Goal: Task Accomplishment & Management: Use online tool/utility

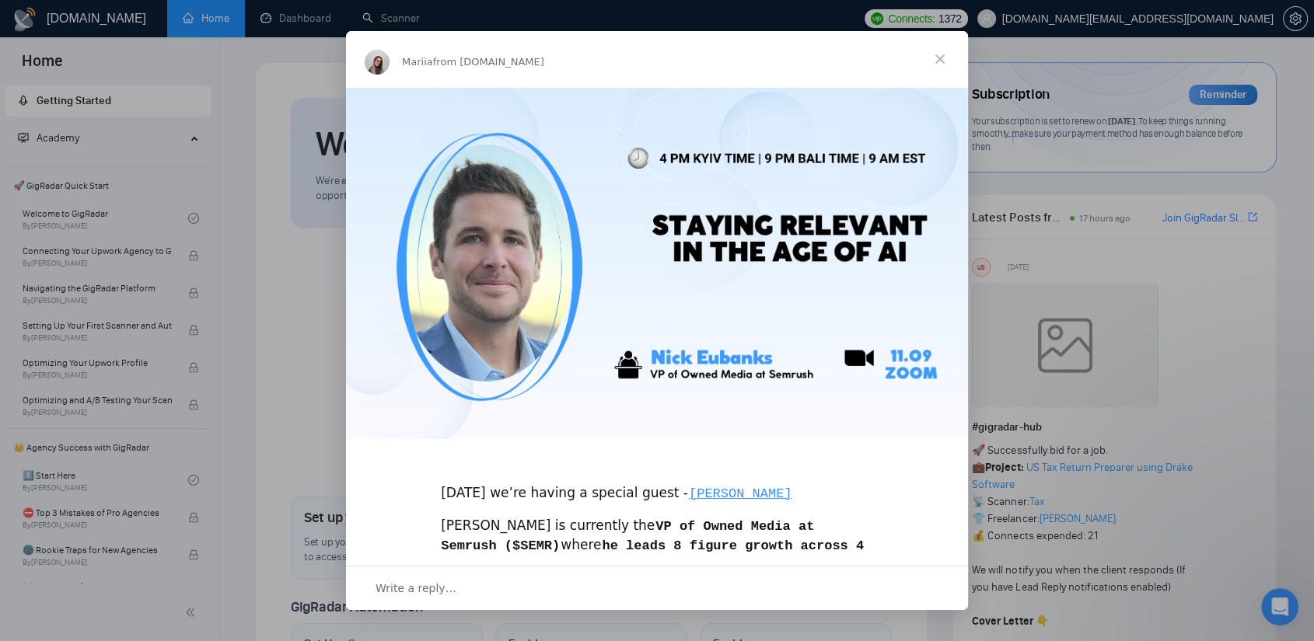
click at [947, 61] on span "Close" at bounding box center [940, 59] width 56 height 56
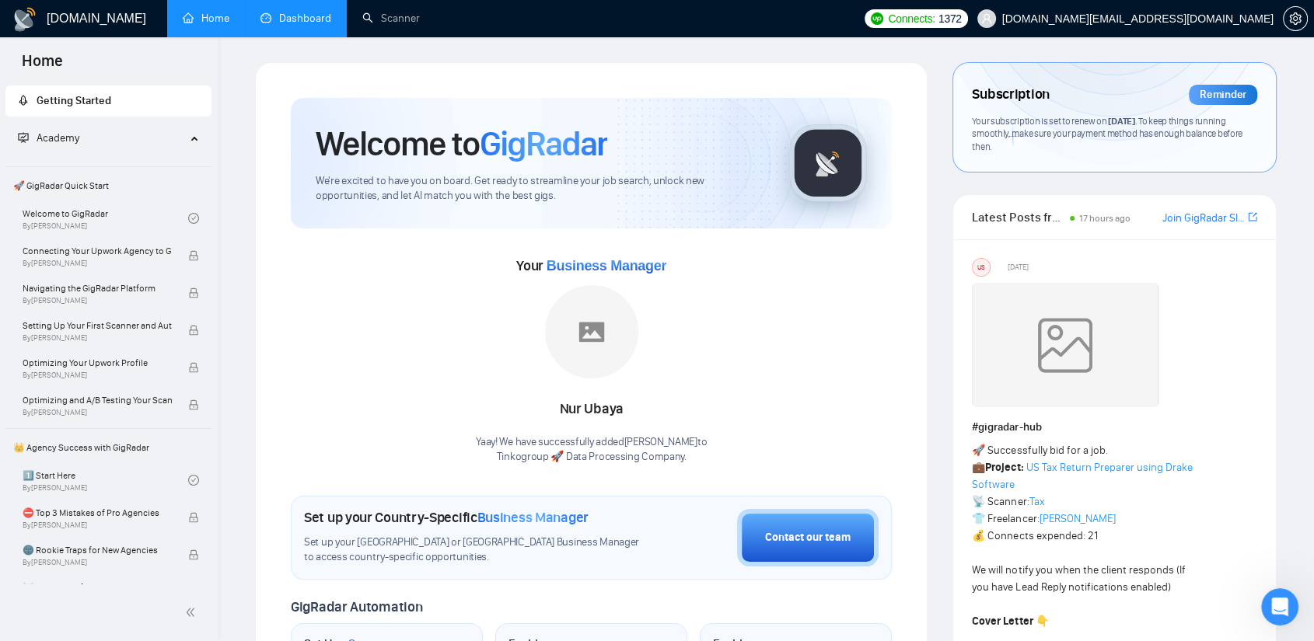
click at [316, 20] on link "Dashboard" at bounding box center [295, 18] width 71 height 13
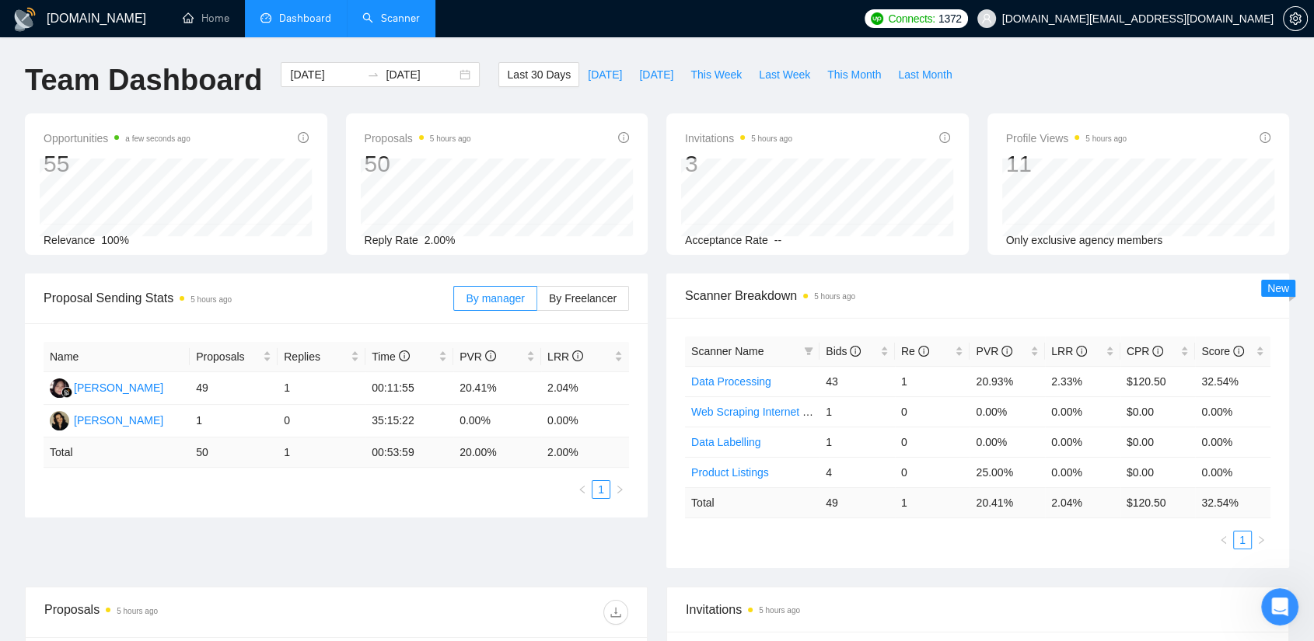
click at [409, 24] on link "Scanner" at bounding box center [391, 18] width 58 height 13
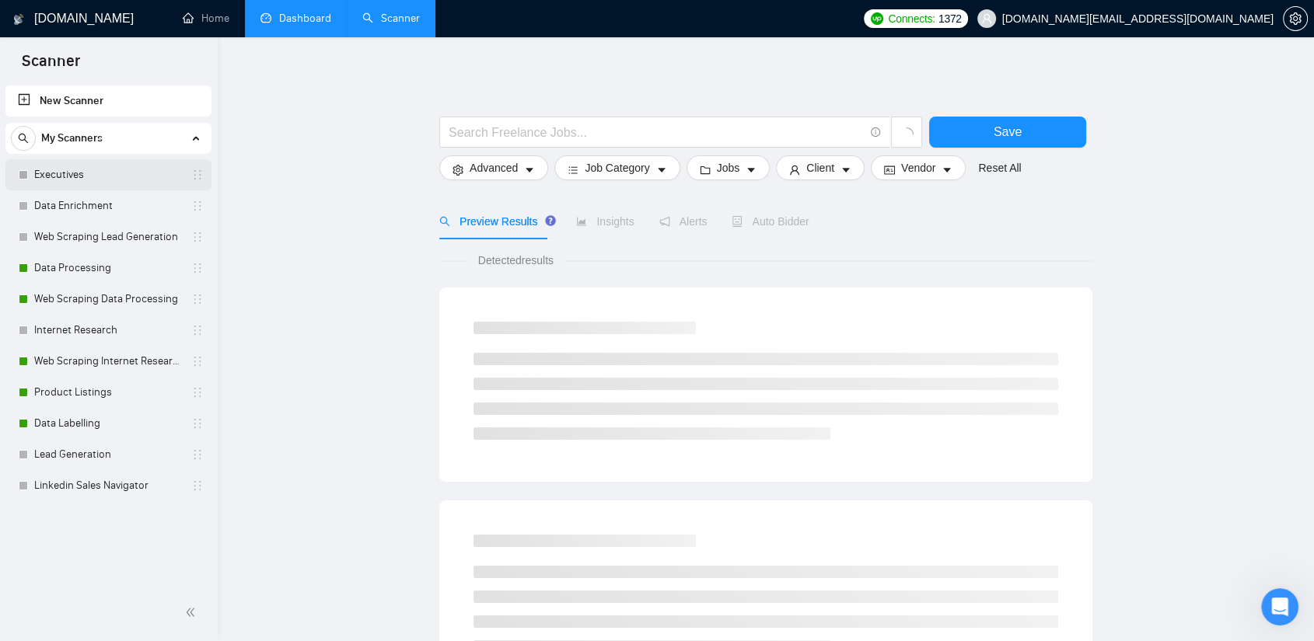
click at [82, 173] on link "Executives" at bounding box center [108, 174] width 148 height 31
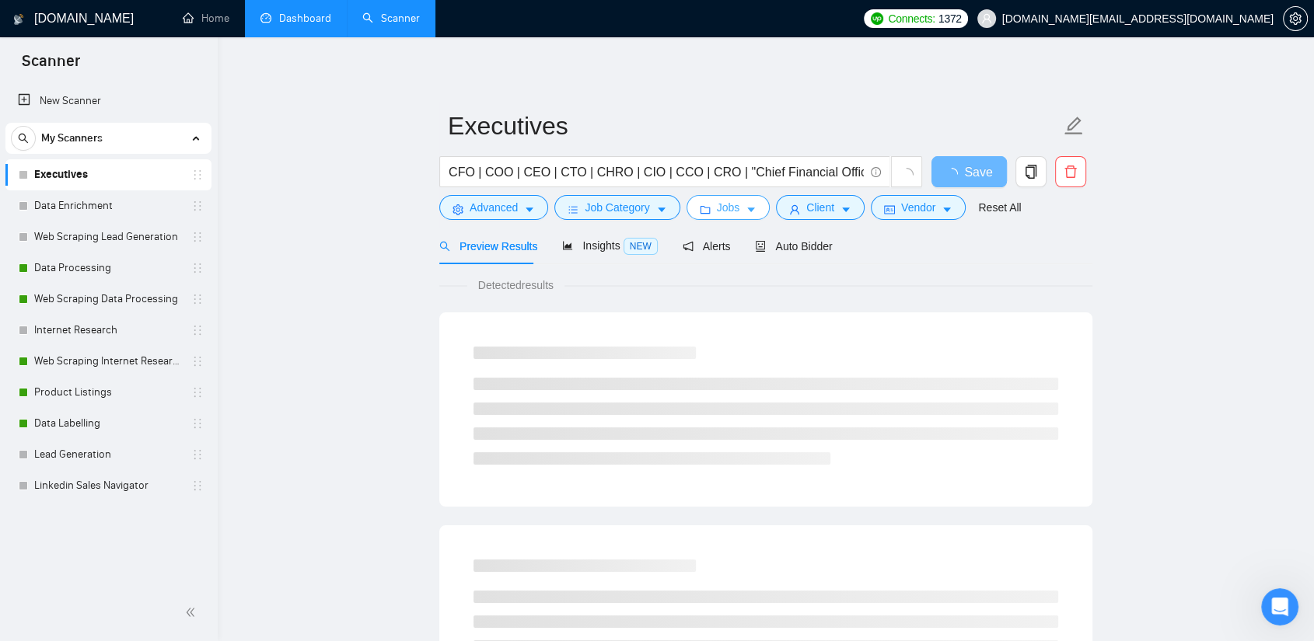
click at [757, 212] on button "Jobs" at bounding box center [729, 207] width 84 height 25
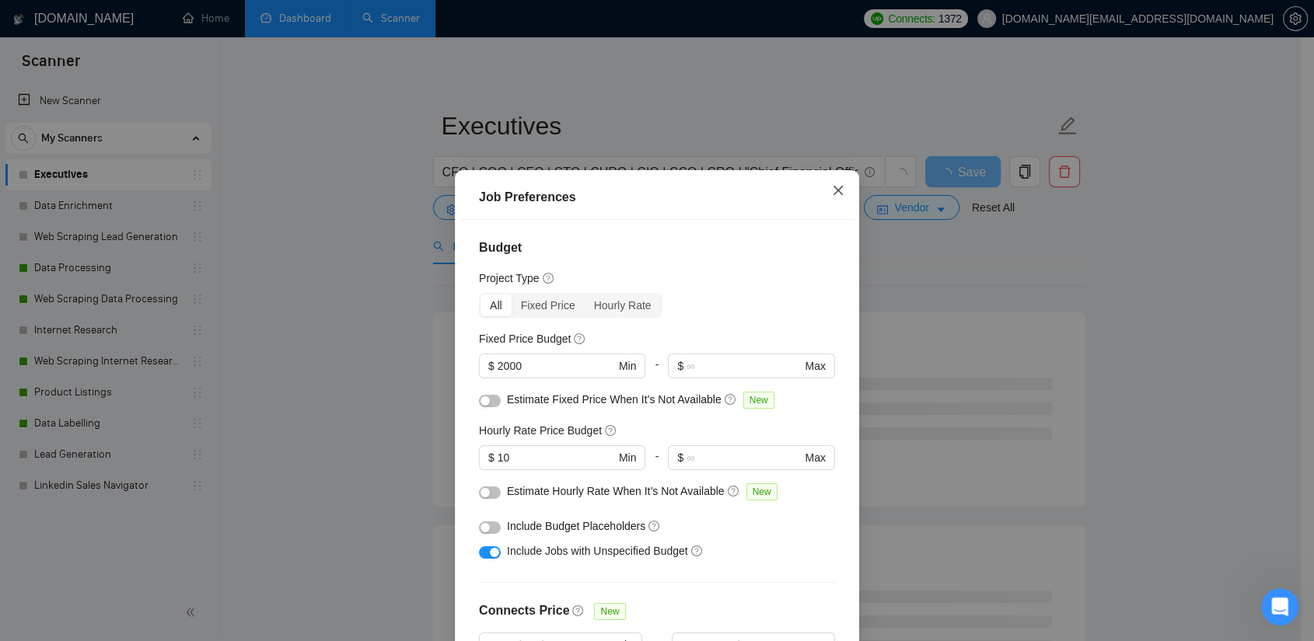
click at [833, 195] on icon "close" at bounding box center [838, 190] width 12 height 12
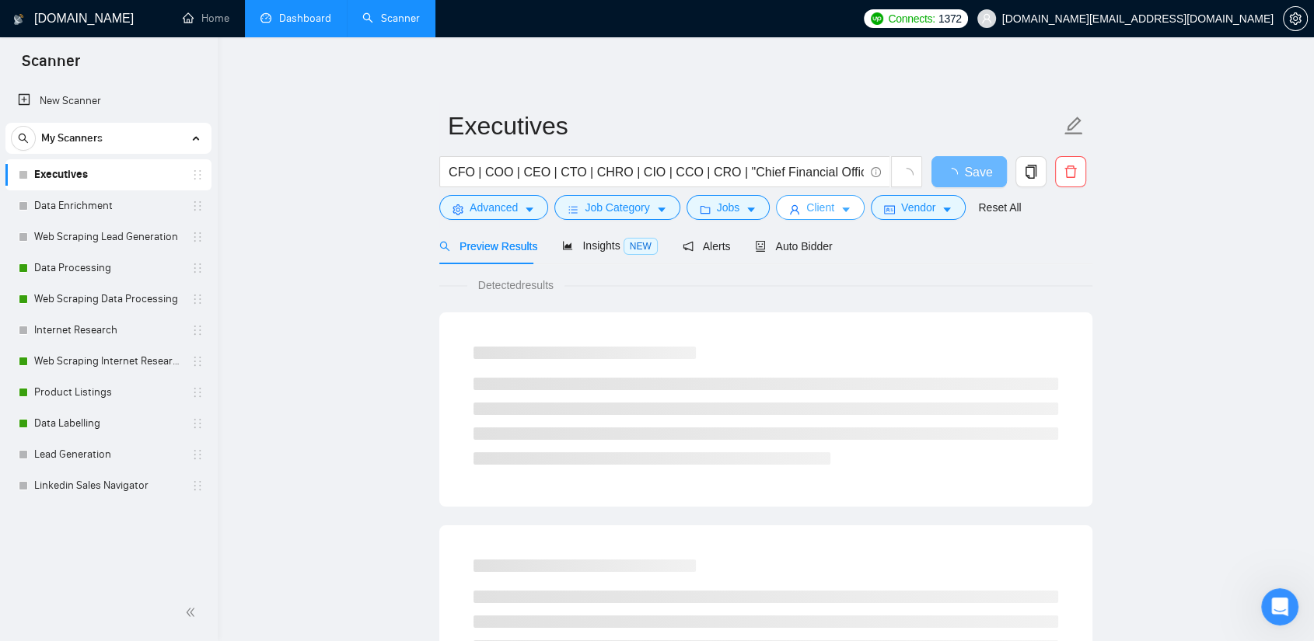
click at [841, 211] on icon "caret-down" at bounding box center [846, 209] width 11 height 11
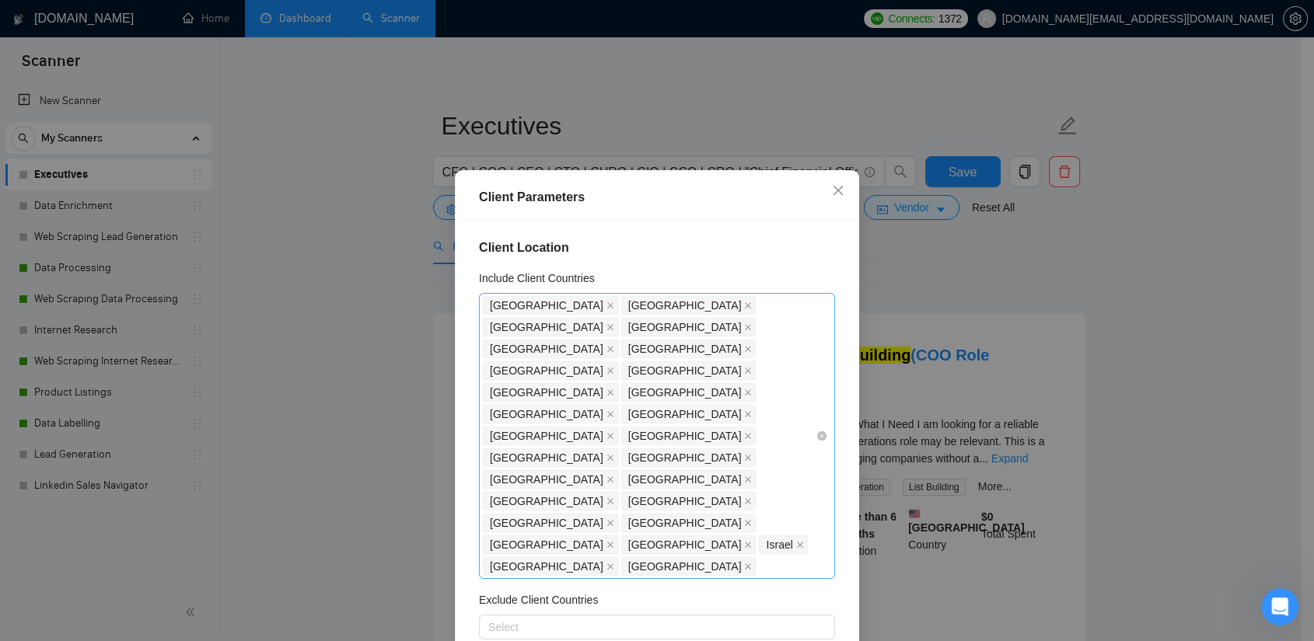
drag, startPoint x: 462, startPoint y: 305, endPoint x: 599, endPoint y: 402, distance: 168.5
click at [599, 401] on div "Client Location Include Client Countries [GEOGRAPHIC_DATA] [GEOGRAPHIC_DATA] [G…" at bounding box center [656, 444] width 393 height 449
click at [734, 101] on div "Client Parameters Client Location Include Client Countries [GEOGRAPHIC_DATA] [G…" at bounding box center [657, 320] width 1314 height 641
